Goal: Book appointment/travel/reservation

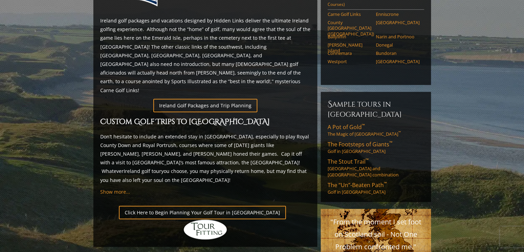
scroll to position [367, 0]
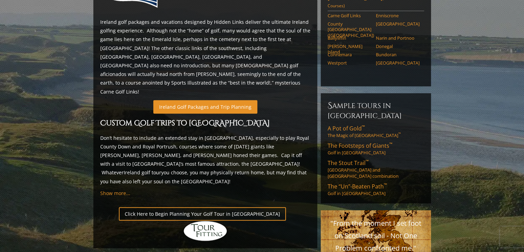
click at [214, 100] on link "Ireland Golf Packages and Trip Planning" at bounding box center [205, 106] width 104 height 13
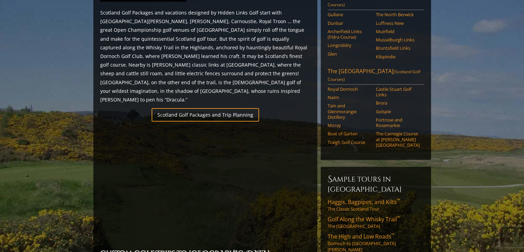
scroll to position [411, 0]
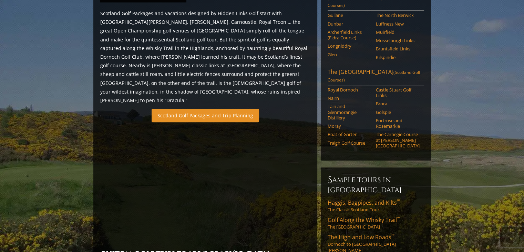
click at [200, 109] on link "Scotland Golf Packages and Trip Planning" at bounding box center [206, 115] width 108 height 13
